Goal: Task Accomplishment & Management: Manage account settings

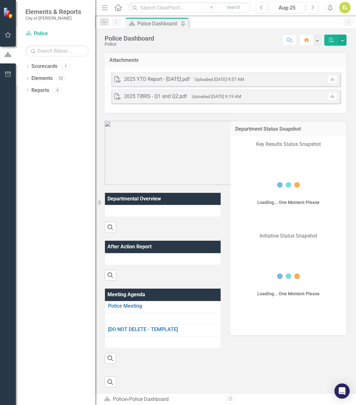
click at [6, 38] on button "button" at bounding box center [8, 35] width 14 height 13
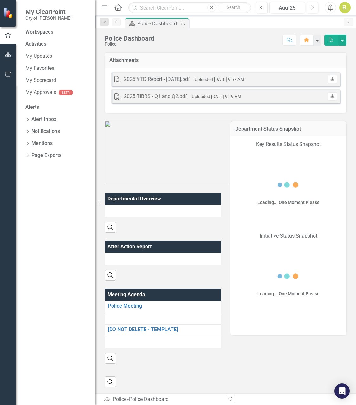
click at [7, 38] on icon "button" at bounding box center [8, 34] width 6 height 5
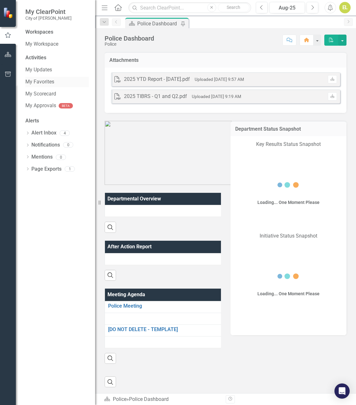
click at [47, 82] on link "My Favorites" at bounding box center [56, 81] width 63 height 7
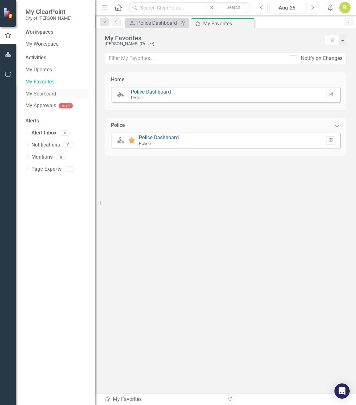
click at [45, 94] on link "My Scorecard" at bounding box center [56, 93] width 63 height 7
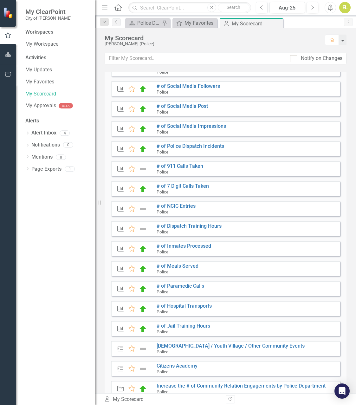
scroll to position [127, 0]
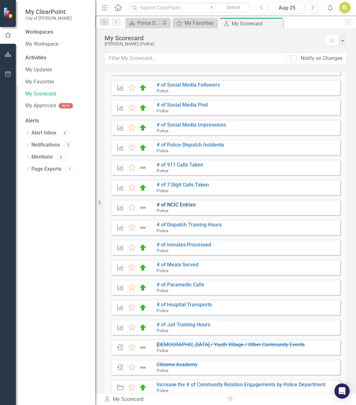
click at [176, 204] on link "# of NCIC Entries" at bounding box center [176, 205] width 39 height 6
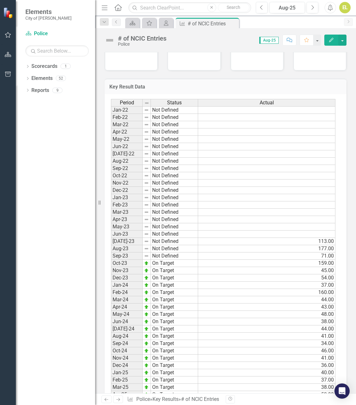
scroll to position [404, 0]
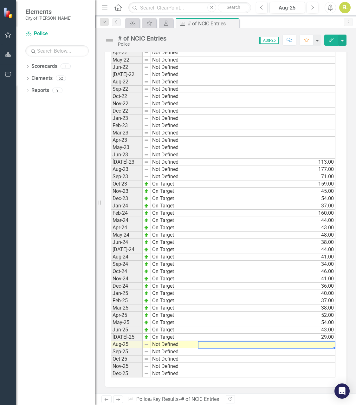
click at [329, 346] on td at bounding box center [266, 344] width 137 height 7
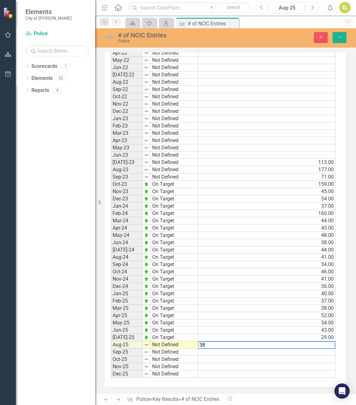
type textarea "38"
click at [169, 344] on td "Not Defined" at bounding box center [174, 345] width 47 height 7
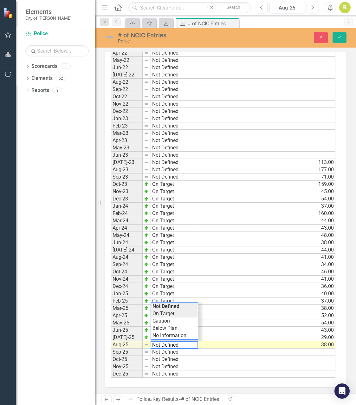
type textarea "On Target"
click at [163, 314] on div "Period Status Actual Jan-22 Not Defined Feb-22 Not Defined Mar-22 Not Defined A…" at bounding box center [223, 199] width 225 height 358
click at [114, 36] on img at bounding box center [110, 37] width 10 height 10
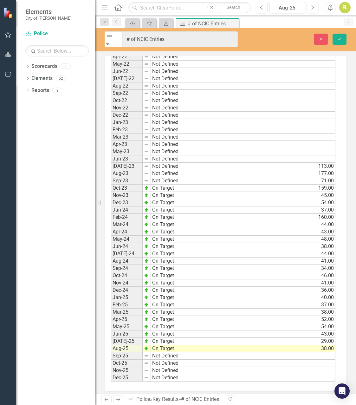
click at [111, 42] on icon "Expand" at bounding box center [108, 44] width 6 height 4
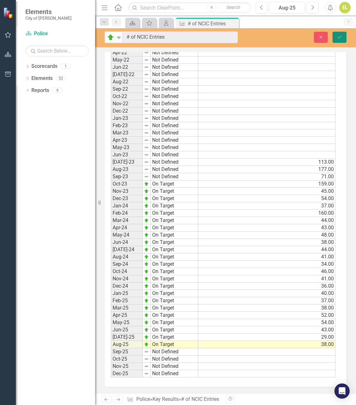
click at [335, 34] on button "Save" at bounding box center [340, 37] width 14 height 11
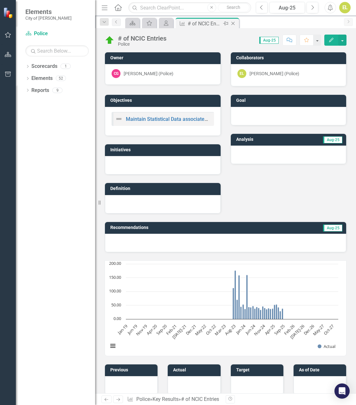
click at [234, 23] on icon "Close" at bounding box center [233, 23] width 6 height 5
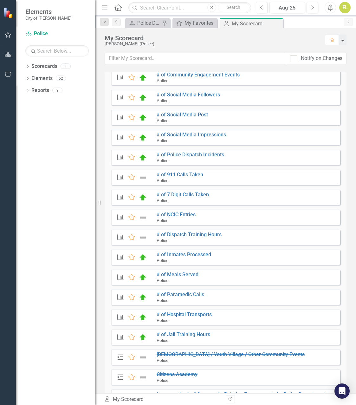
scroll to position [127, 0]
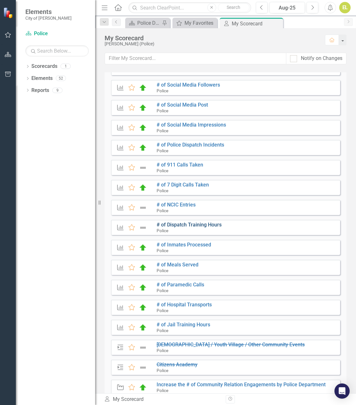
click at [194, 227] on link "# of Dispatch Training Hours" at bounding box center [189, 225] width 65 height 6
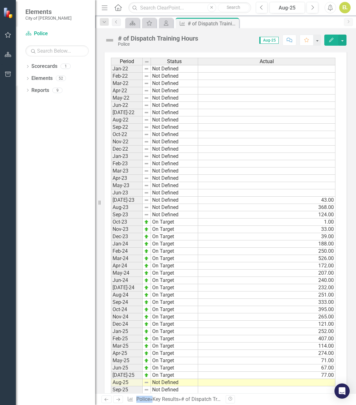
scroll to position [404, 0]
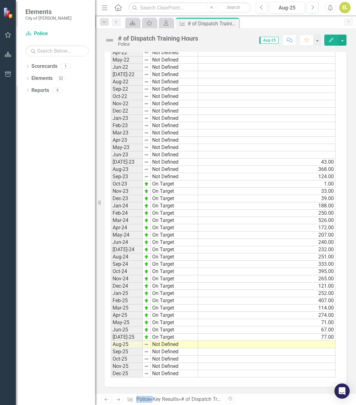
click at [324, 343] on td at bounding box center [266, 344] width 137 height 7
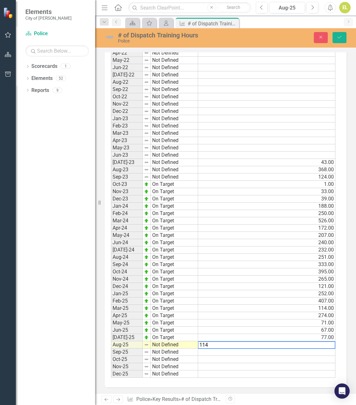
type textarea "114"
click at [156, 344] on td "Not Defined" at bounding box center [174, 345] width 47 height 7
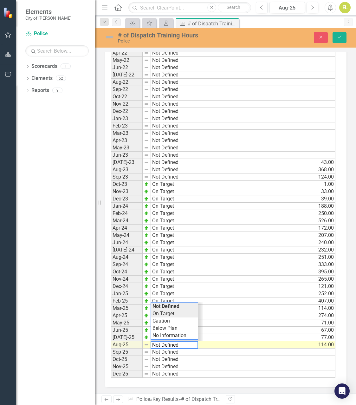
click at [161, 314] on div "Period Status Actual Jan-22 Not Defined Feb-22 Not Defined Mar-22 Not Defined A…" at bounding box center [223, 199] width 225 height 358
click at [110, 37] on img at bounding box center [110, 37] width 10 height 10
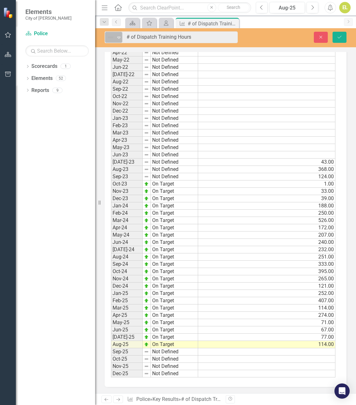
click at [121, 36] on icon "Expand" at bounding box center [119, 37] width 6 height 5
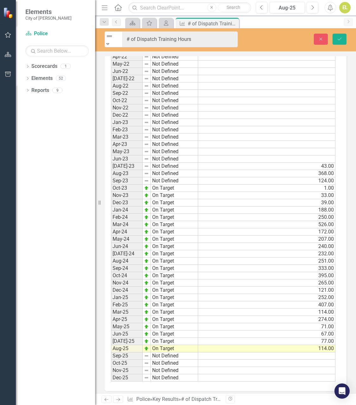
click at [334, 36] on button "Save" at bounding box center [340, 39] width 14 height 11
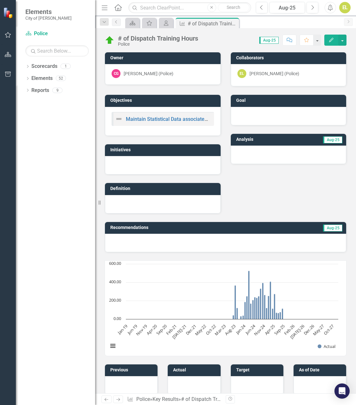
scroll to position [190, 0]
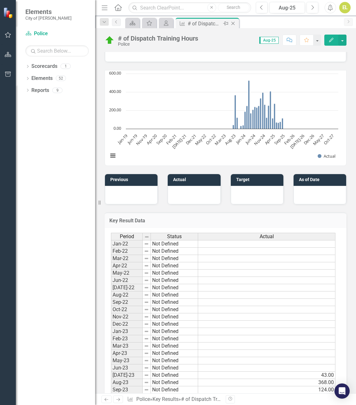
click at [234, 22] on icon "Close" at bounding box center [233, 23] width 6 height 5
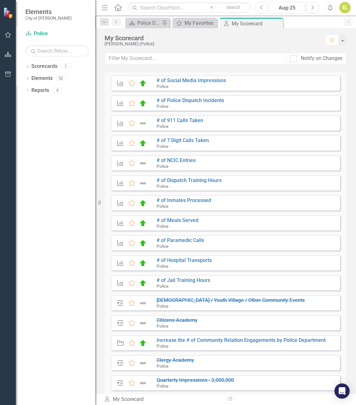
scroll to position [63, 0]
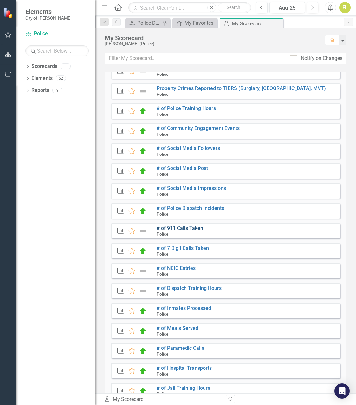
click at [181, 228] on link "# of 911 Calls Taken" at bounding box center [180, 228] width 47 height 6
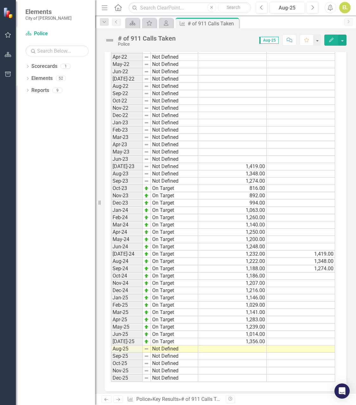
scroll to position [404, 0]
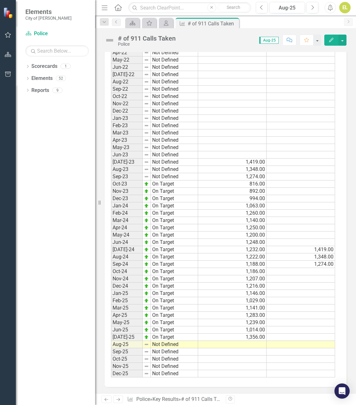
click at [259, 343] on td at bounding box center [232, 344] width 69 height 7
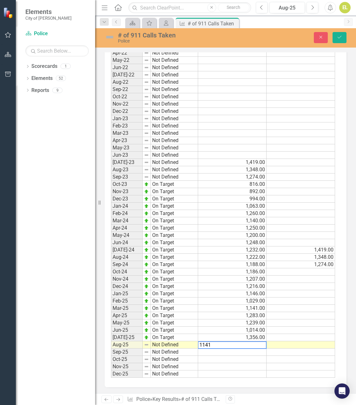
type textarea "1141"
click at [160, 343] on td "Not Defined" at bounding box center [174, 345] width 47 height 7
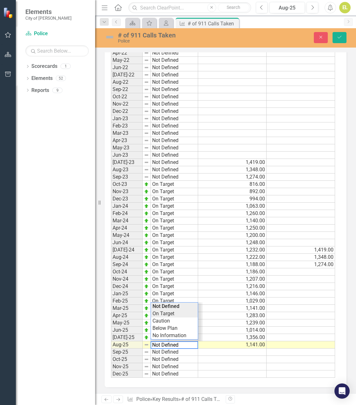
click at [165, 313] on div "Period Status Actual Previous Year Jan-22 Not Defined Feb-22 Not Defined Mar-22…" at bounding box center [223, 199] width 225 height 358
click at [111, 37] on img at bounding box center [110, 37] width 10 height 10
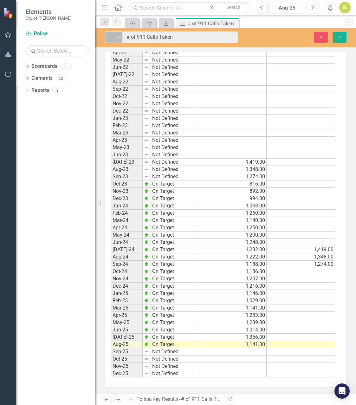
click at [121, 38] on icon "Expand" at bounding box center [119, 37] width 6 height 5
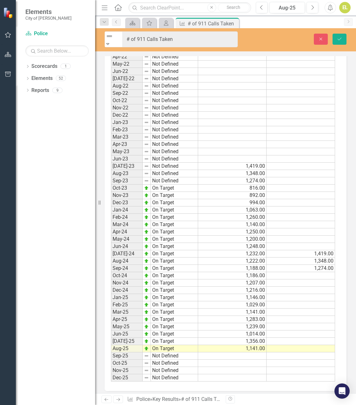
click at [342, 37] on icon "Save" at bounding box center [340, 39] width 6 height 4
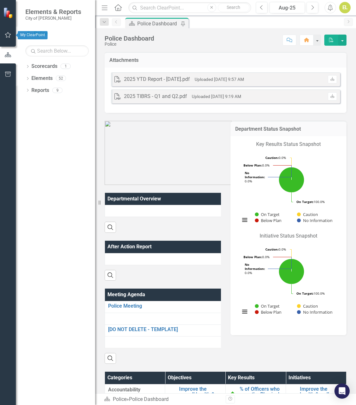
click at [8, 36] on icon "button" at bounding box center [8, 34] width 7 height 5
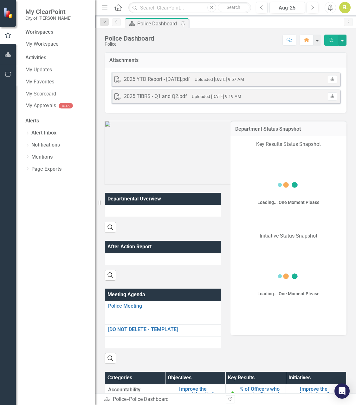
click at [43, 94] on div "Workspaces My Workspace Activities My Updates My Favorites My Scorecard My Appr…" at bounding box center [55, 217] width 79 height 377
click at [43, 94] on link "My Scorecard" at bounding box center [56, 93] width 63 height 7
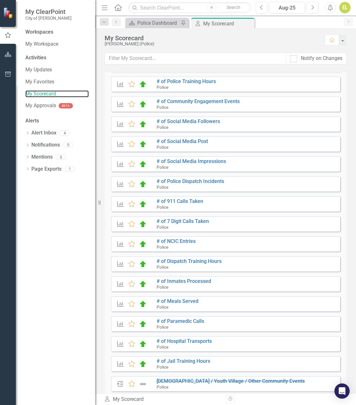
scroll to position [82, 0]
